Goal: Complete application form

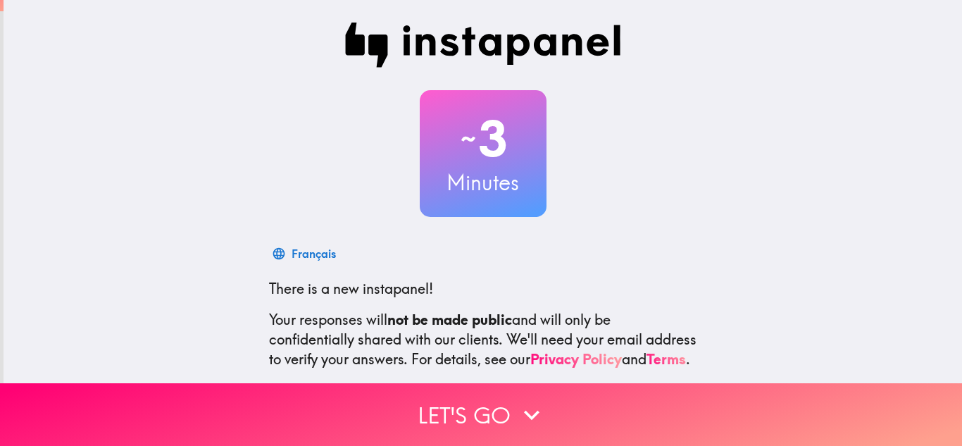
scroll to position [140, 0]
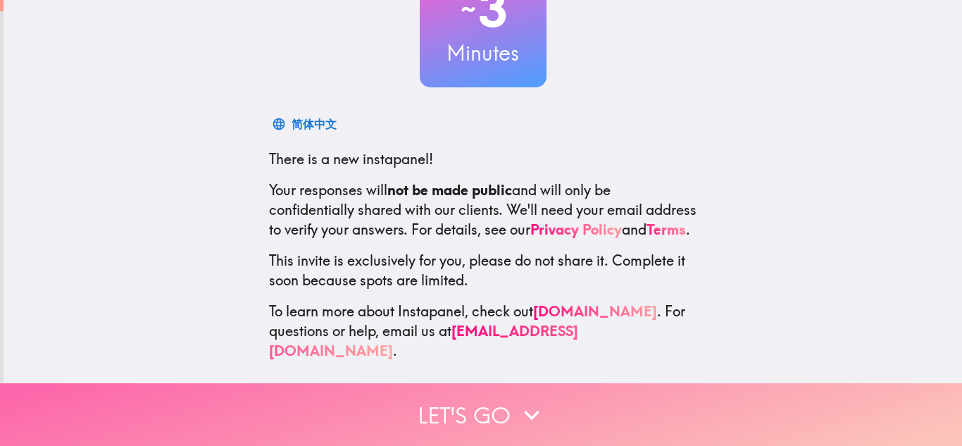
click at [717, 401] on button "Let's go" at bounding box center [481, 414] width 962 height 63
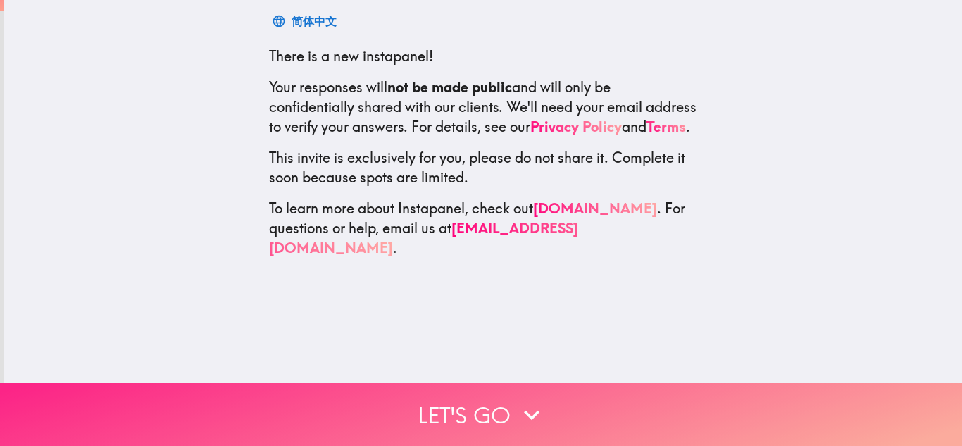
scroll to position [0, 0]
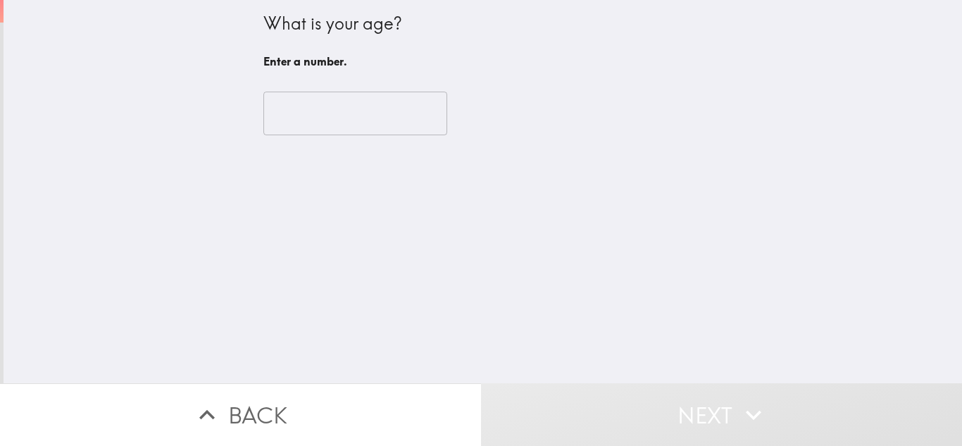
click at [324, 116] on input "number" at bounding box center [355, 114] width 184 height 44
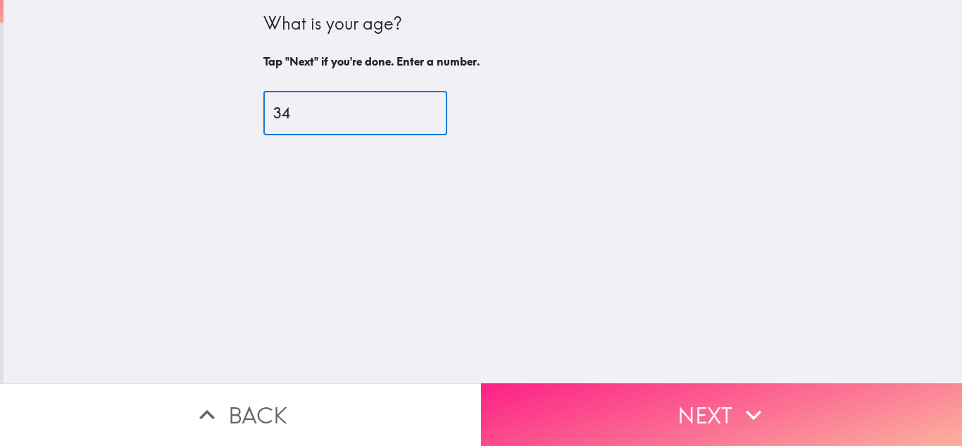
type input "34"
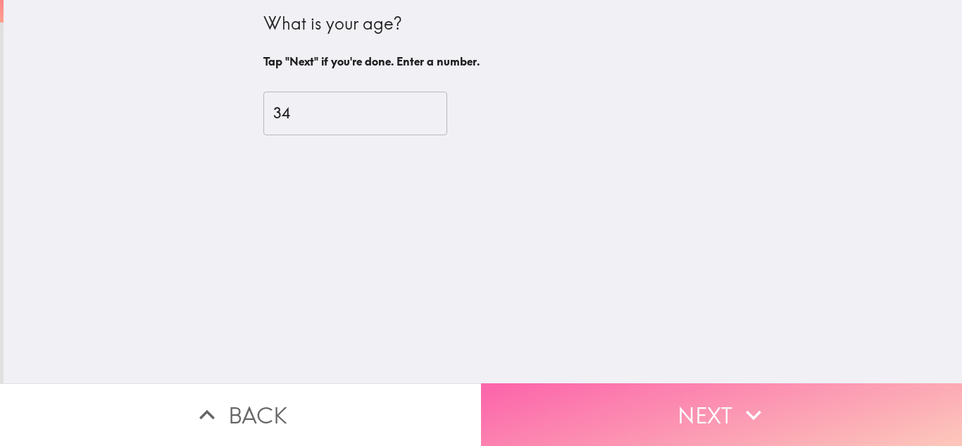
click at [643, 389] on button "Next" at bounding box center [721, 414] width 481 height 63
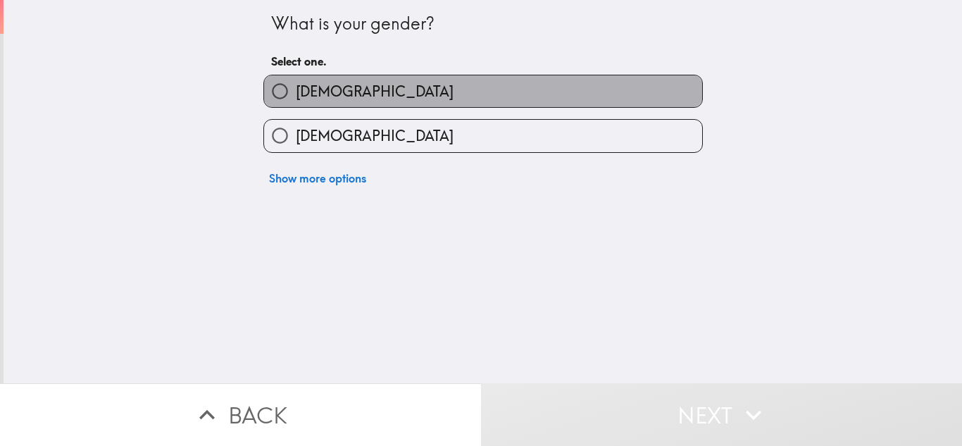
click at [448, 92] on label "[DEMOGRAPHIC_DATA]" at bounding box center [483, 91] width 438 height 32
click at [296, 92] on input "[DEMOGRAPHIC_DATA]" at bounding box center [280, 91] width 32 height 32
radio input "true"
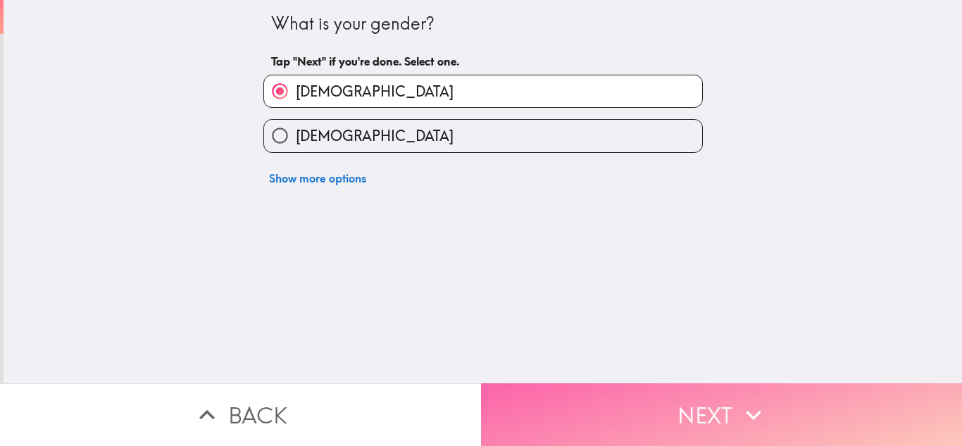
click at [682, 415] on button "Next" at bounding box center [721, 414] width 481 height 63
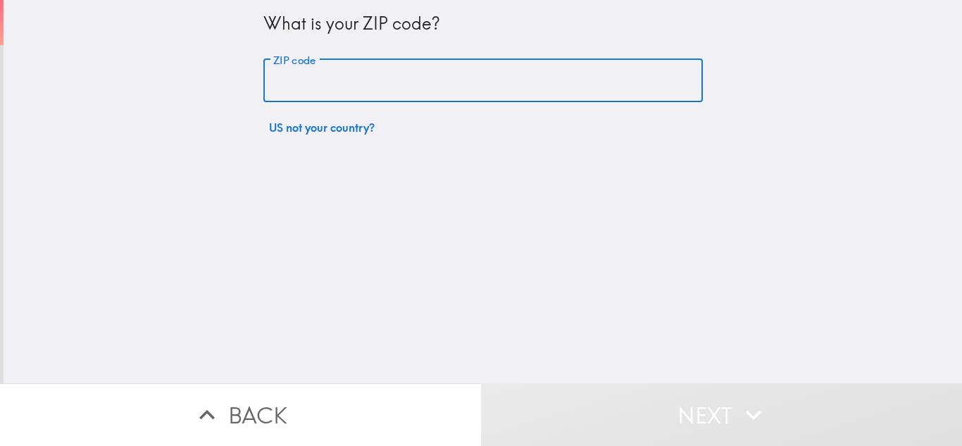
click at [321, 82] on input "ZIP code" at bounding box center [482, 81] width 439 height 44
type input "77057"
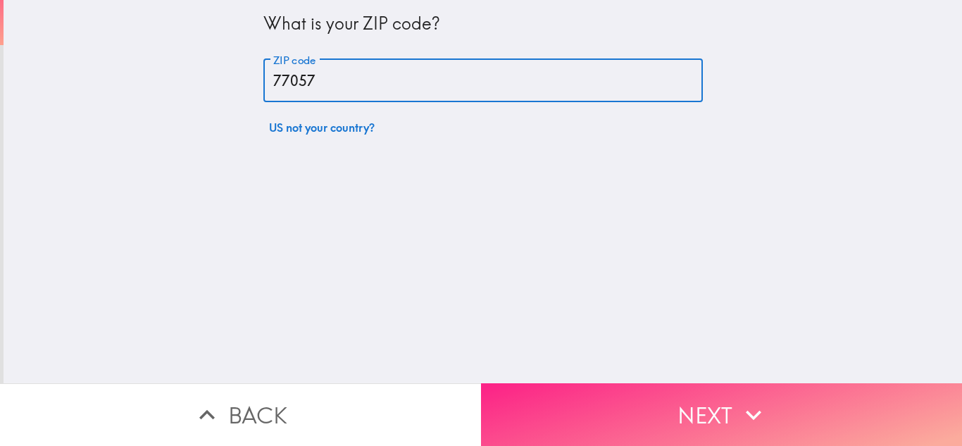
click at [614, 420] on button "Next" at bounding box center [721, 414] width 481 height 63
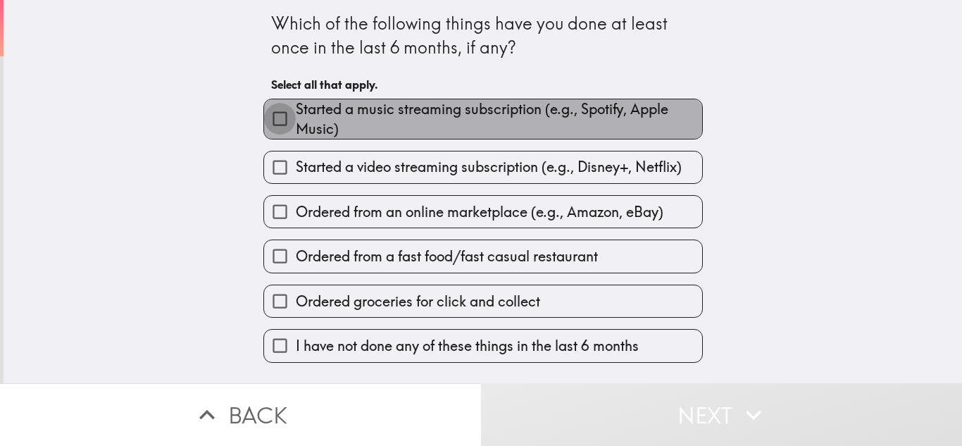
click at [265, 122] on input "Started a music streaming subscription (e.g., Spotify, Apple Music)" at bounding box center [280, 119] width 32 height 32
checkbox input "true"
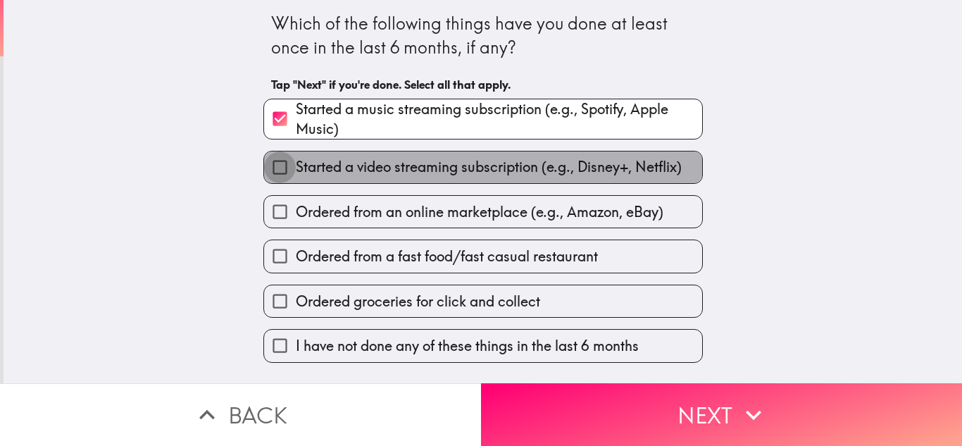
click at [264, 178] on input "Started a video streaming subscription (e.g., Disney+, Netflix)" at bounding box center [280, 167] width 32 height 32
checkbox input "true"
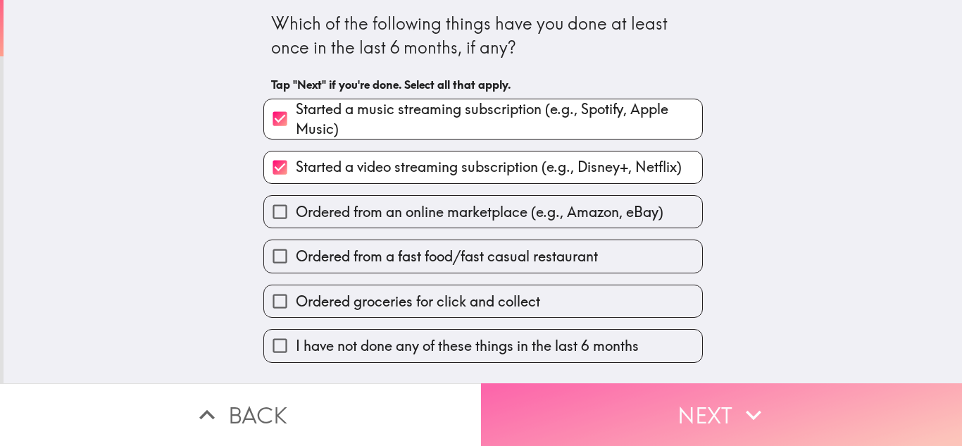
click at [806, 418] on button "Next" at bounding box center [721, 414] width 481 height 63
